Goal: Task Accomplishment & Management: Use online tool/utility

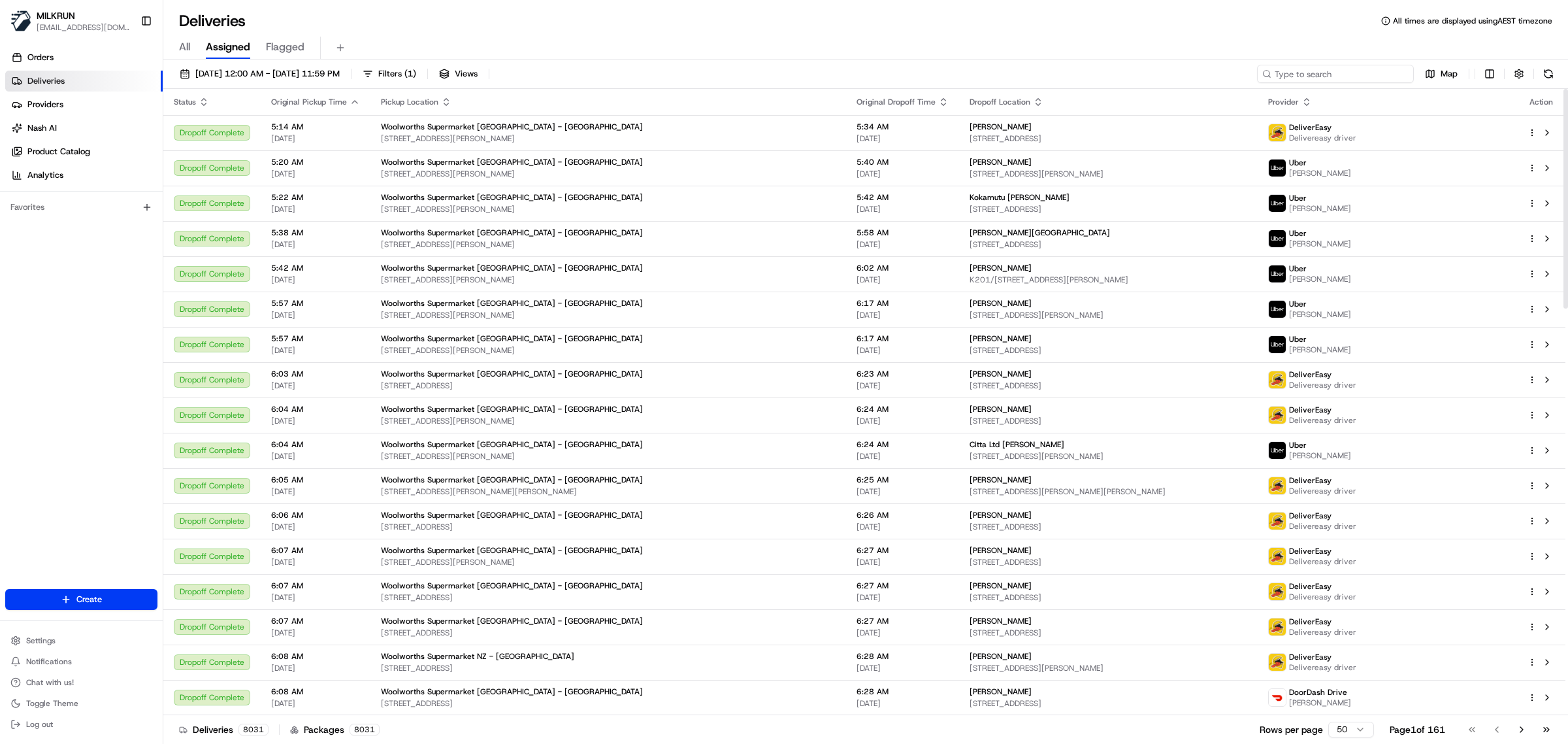
click at [1320, 75] on input at bounding box center [1335, 74] width 157 height 18
paste input "[PERSON_NAME]"
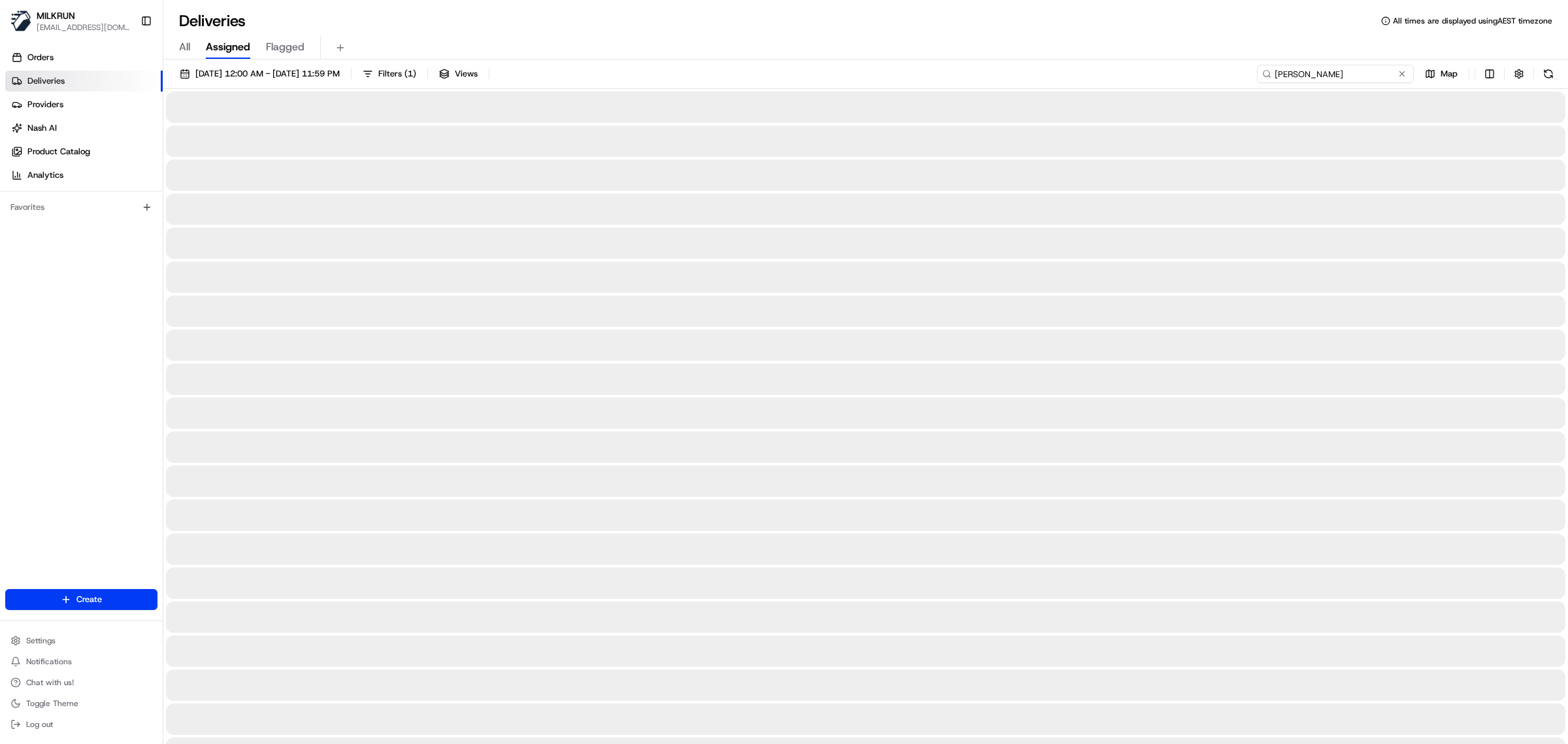
click at [1274, 70] on input "[PERSON_NAME]" at bounding box center [1335, 74] width 157 height 18
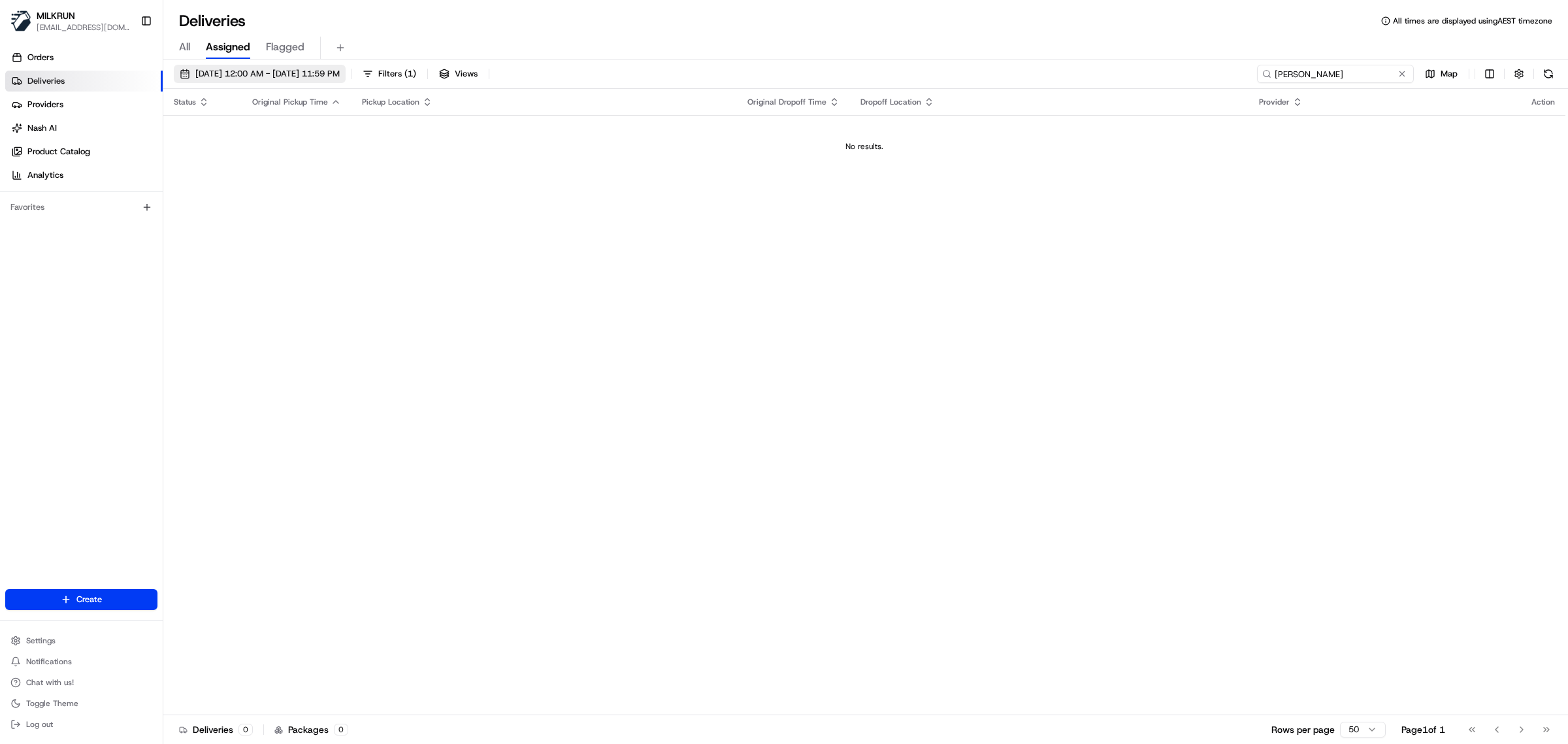
type input "[PERSON_NAME]"
click at [230, 74] on span "[DATE] 12:00 AM - [DATE] 11:59 PM" at bounding box center [268, 74] width 144 height 12
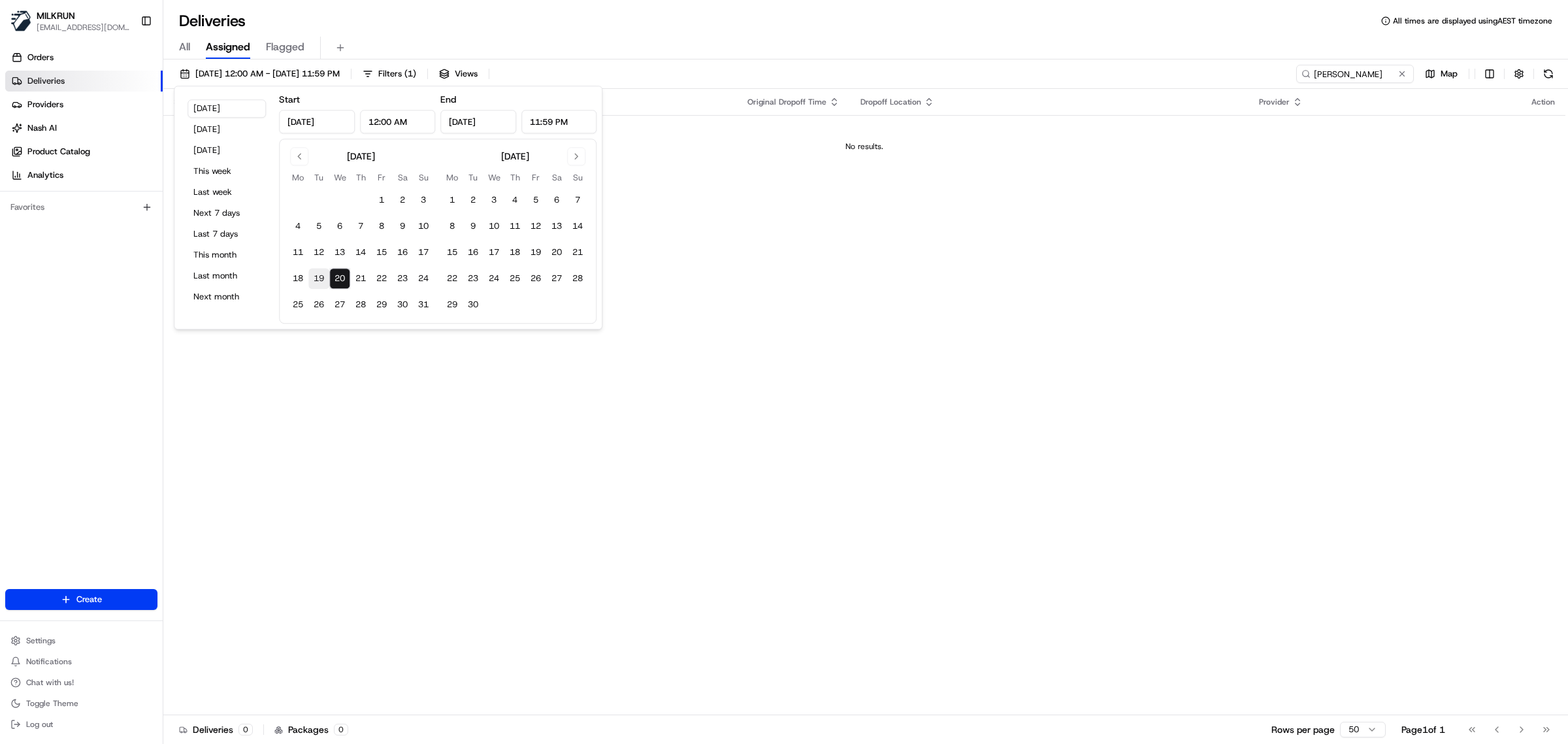
click at [320, 276] on button "19" at bounding box center [318, 278] width 21 height 21
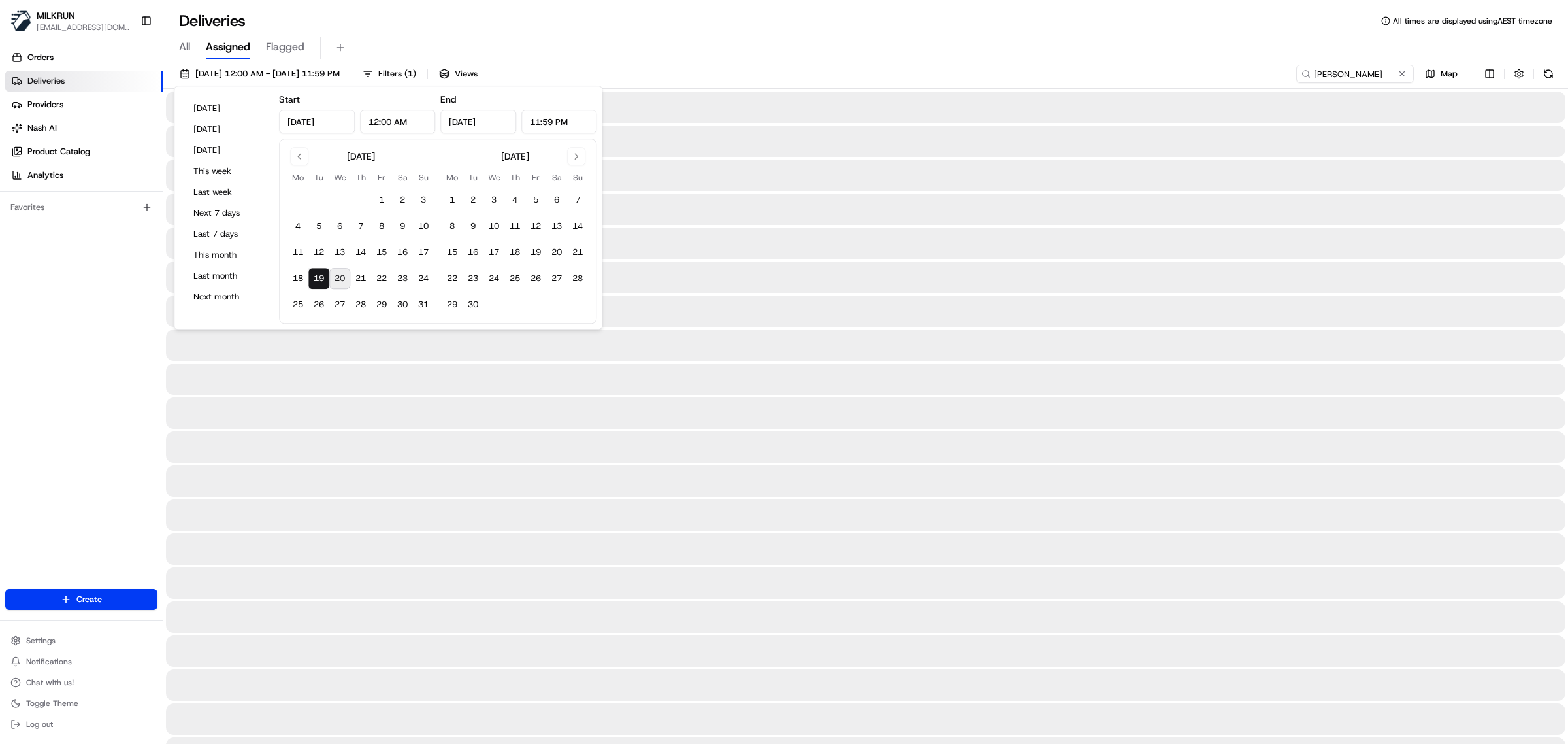
type input "[DATE]"
click at [319, 279] on button "19" at bounding box center [318, 278] width 21 height 21
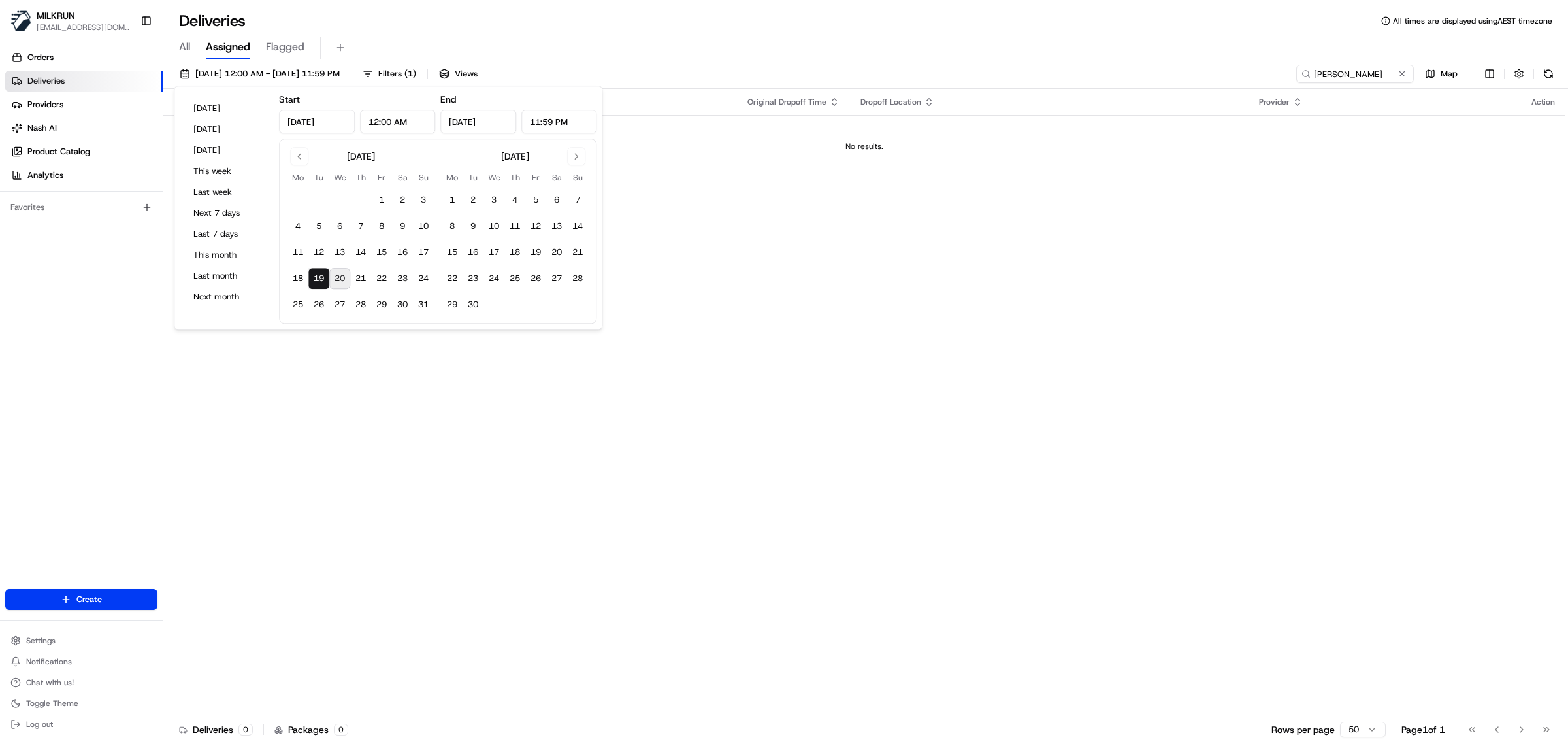
click at [320, 283] on button "19" at bounding box center [318, 278] width 21 height 21
click at [1312, 69] on input "[PERSON_NAME]" at bounding box center [1335, 74] width 157 height 18
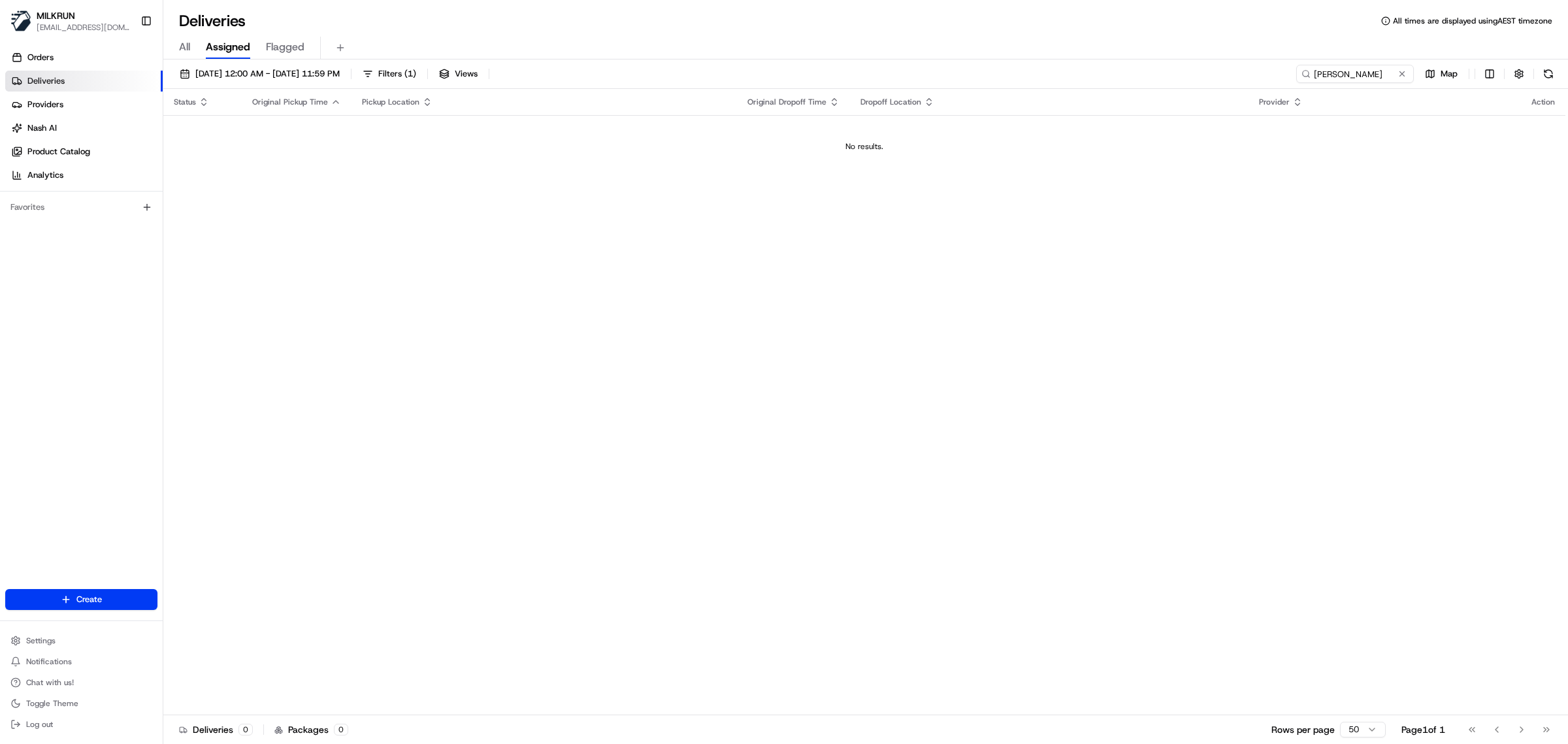
click at [1105, 25] on div "Deliveries All times are displayed using AEST timezone" at bounding box center [866, 20] width 1405 height 21
click at [1337, 73] on input "[PERSON_NAME]" at bounding box center [1335, 74] width 157 height 18
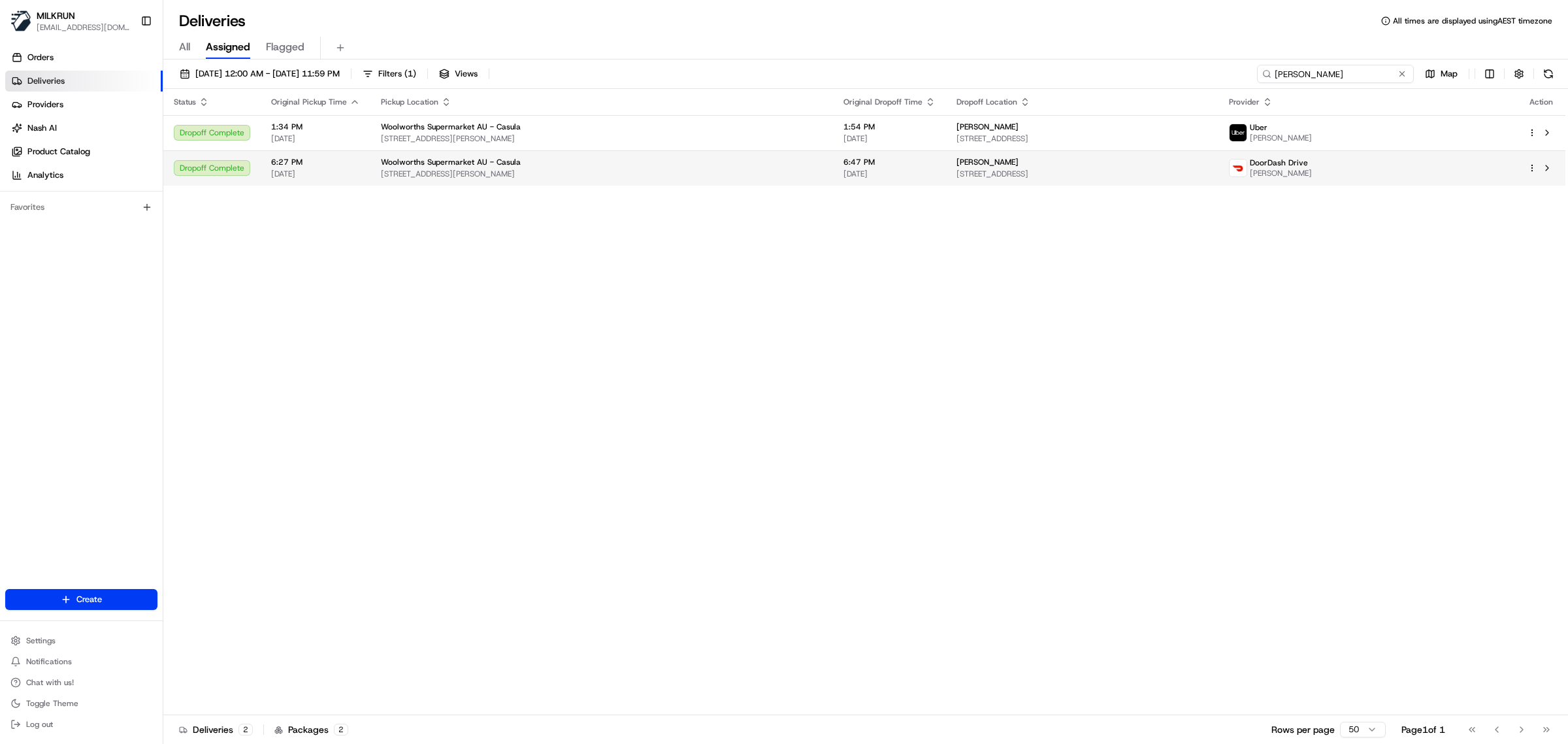
type input "[PERSON_NAME]"
click at [1447, 170] on div "DoorDash Drive [PERSON_NAME]" at bounding box center [1367, 168] width 278 height 21
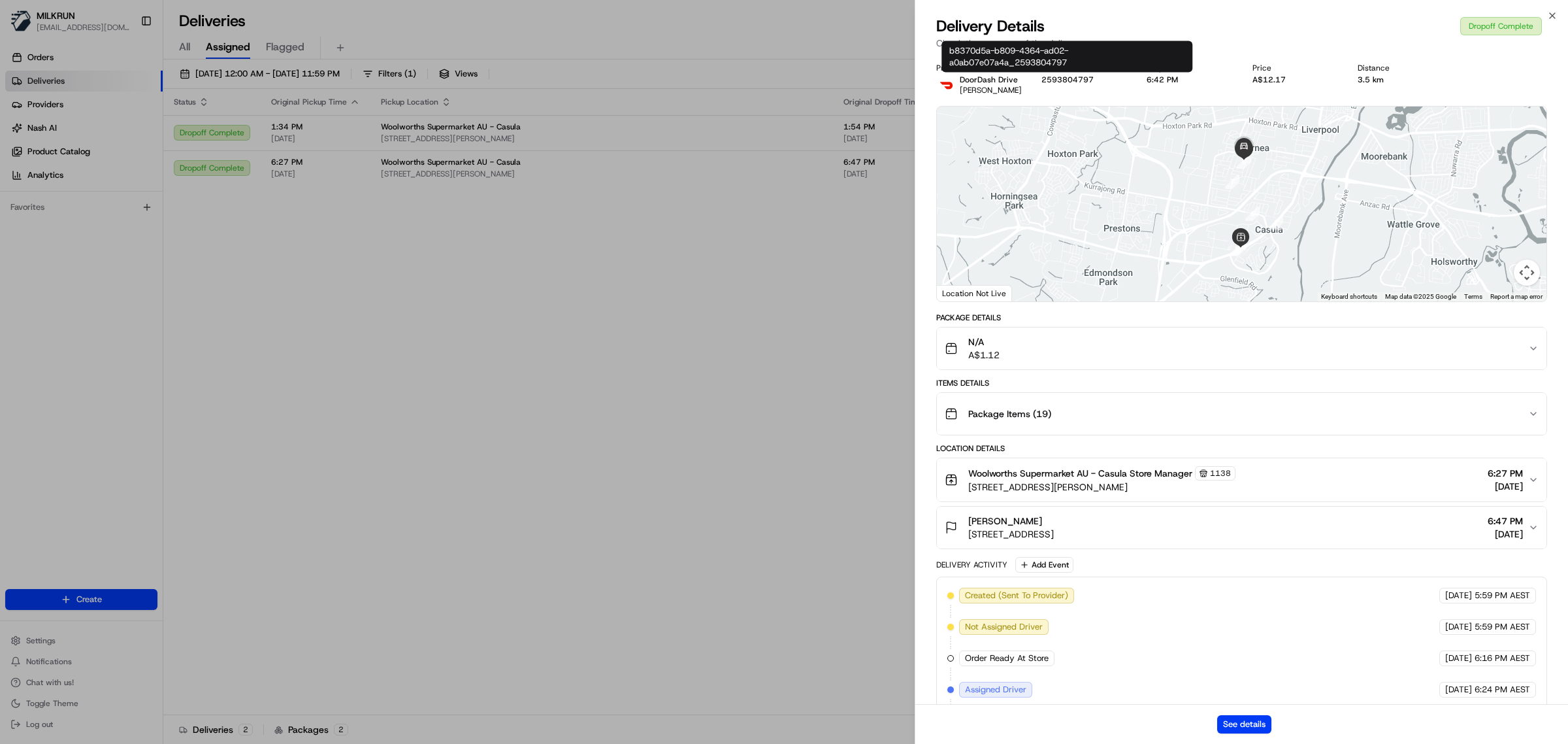
click at [1045, 77] on button "2593804797" at bounding box center [1068, 79] width 52 height 10
click at [1261, 723] on button "See details" at bounding box center [1244, 724] width 54 height 18
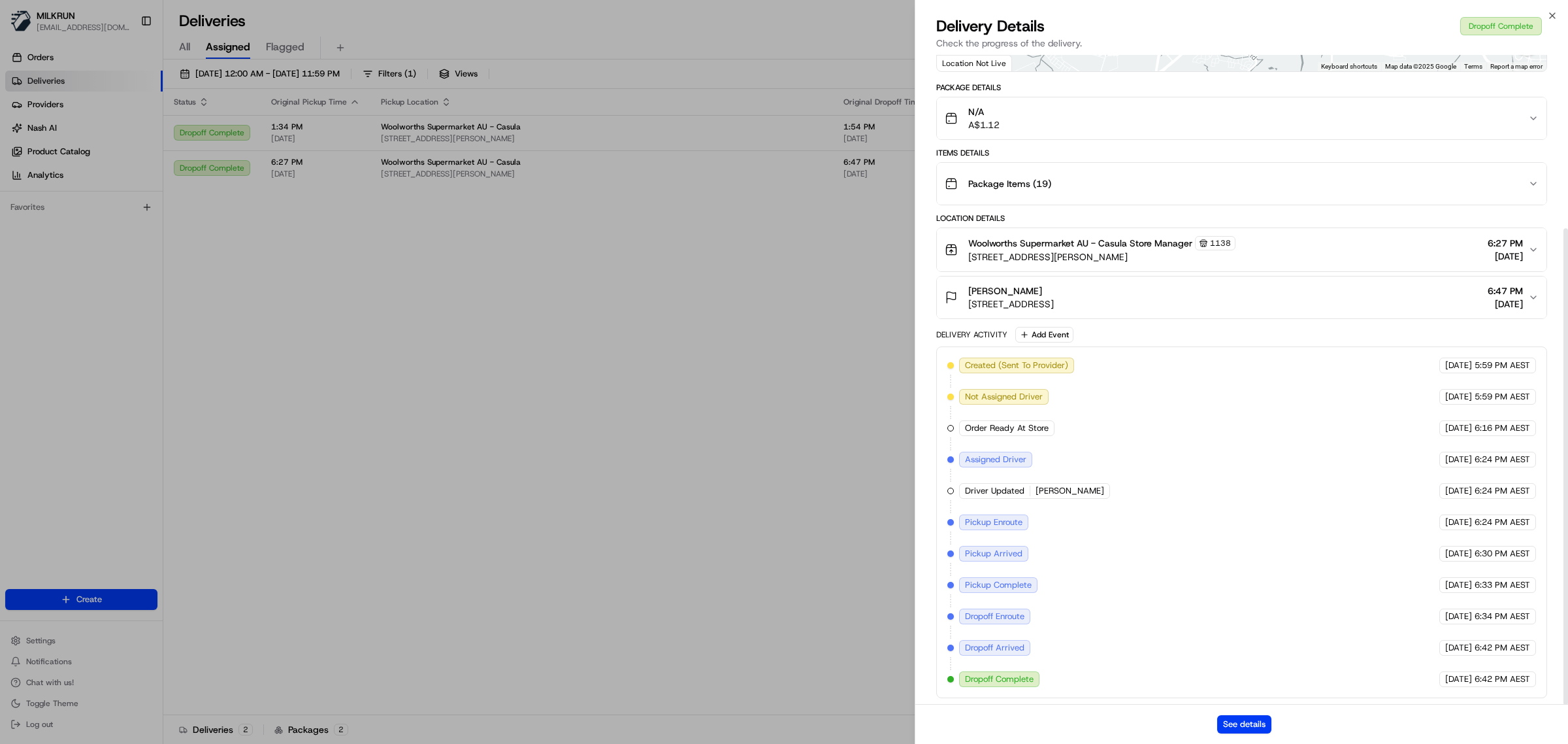
scroll to position [237, 0]
